Goal: Information Seeking & Learning: Learn about a topic

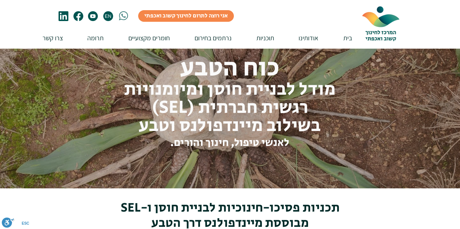
click at [383, 163] on img "main content" at bounding box center [230, 114] width 460 height 229
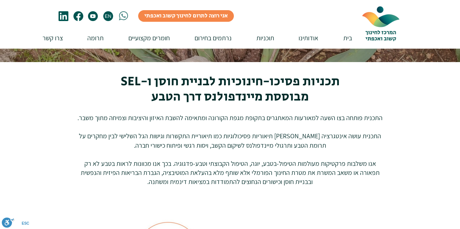
scroll to position [128, 0]
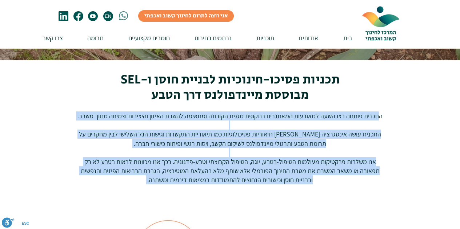
drag, startPoint x: 375, startPoint y: 115, endPoint x: 153, endPoint y: 186, distance: 233.0
click at [153, 186] on div "התכנית פותחה בצו השעה למאורעות המאתגרים בתקופת מגפת הקורונה ומתאימה להשבת האיזו…" at bounding box center [230, 153] width 309 height 83
click at [349, 129] on p "​" at bounding box center [230, 125] width 309 height 9
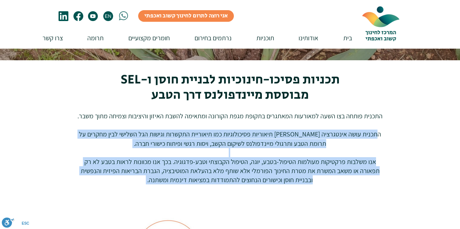
drag, startPoint x: 373, startPoint y: 134, endPoint x: 166, endPoint y: 189, distance: 214.3
click at [166, 189] on div "התכנית פותחה בצו השעה למאורעות המאתגרים בתקופת מגפת הקורונה ומתאימה להשבת האיזו…" at bounding box center [230, 153] width 309 height 83
copy div "תכנית עושה אינטגרציה [PERSON_NAME] תיאוריות פסיכולוגיות כמו תיאוריית התקשרות וג…"
click at [324, 151] on p "​" at bounding box center [230, 152] width 309 height 9
drag, startPoint x: 373, startPoint y: 133, endPoint x: 239, endPoint y: 185, distance: 144.1
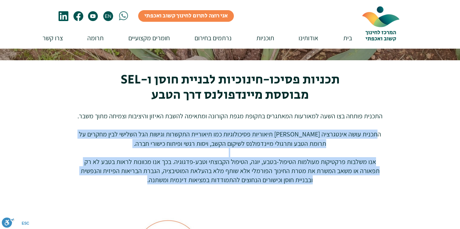
click at [239, 185] on div "התכנית פותחה בצו השעה למאורעות המאתגרים בתקופת מגפת הקורונה ומתאימה להשבת האיזו…" at bounding box center [230, 153] width 309 height 83
copy div "תכנית עושה אינטגרציה [PERSON_NAME] תיאוריות פסיכולוגיות כמו תיאוריית התקשרות וג…"
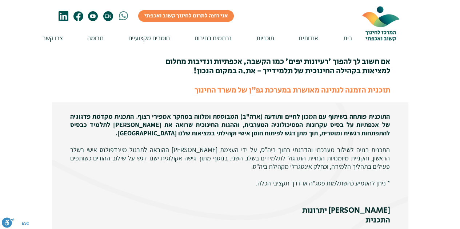
scroll to position [203, 0]
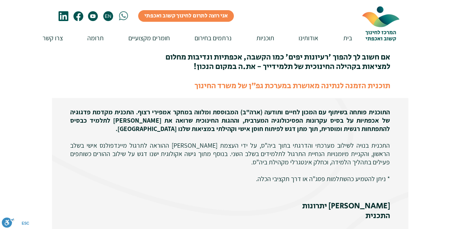
click at [435, 150] on div at bounding box center [230, 231] width 460 height 267
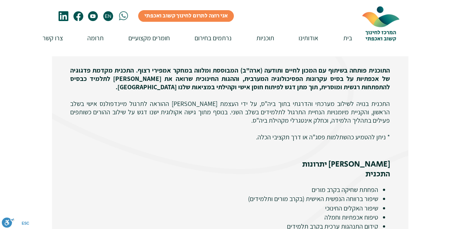
scroll to position [245, 0]
click at [430, 153] on div at bounding box center [230, 189] width 460 height 267
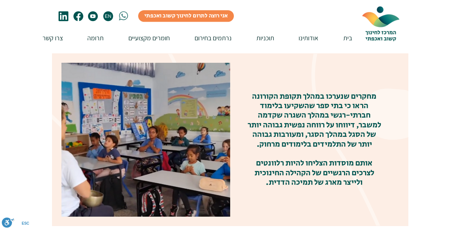
scroll to position [513, 0]
